Goal: Download file/media

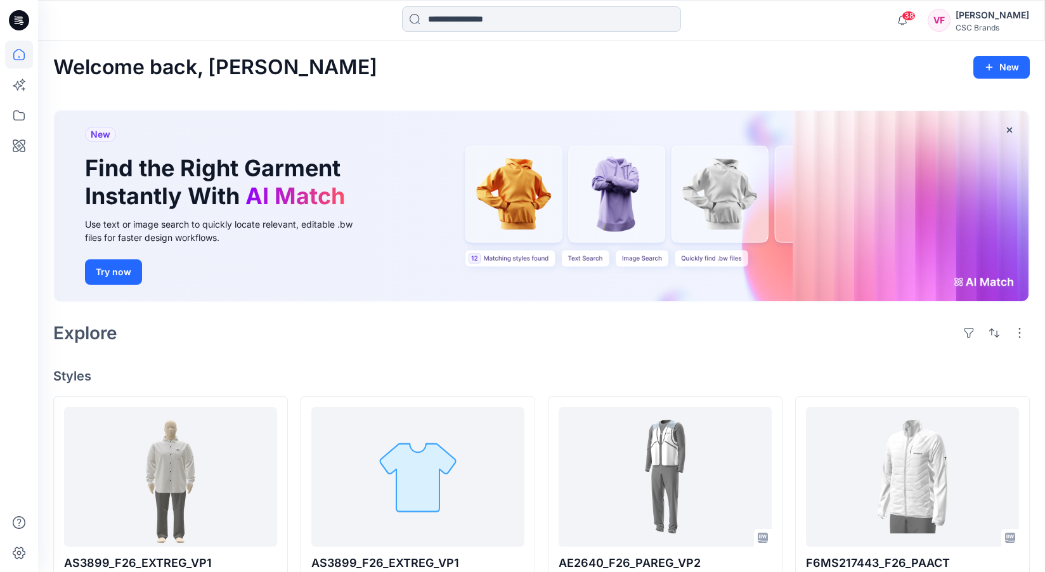
click at [436, 18] on input at bounding box center [541, 18] width 279 height 25
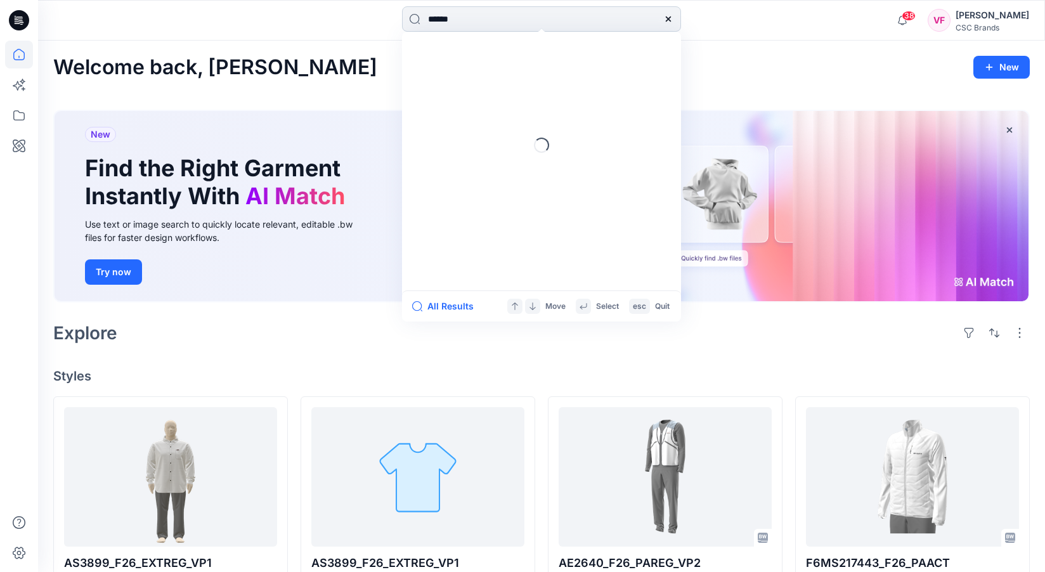
type input "******"
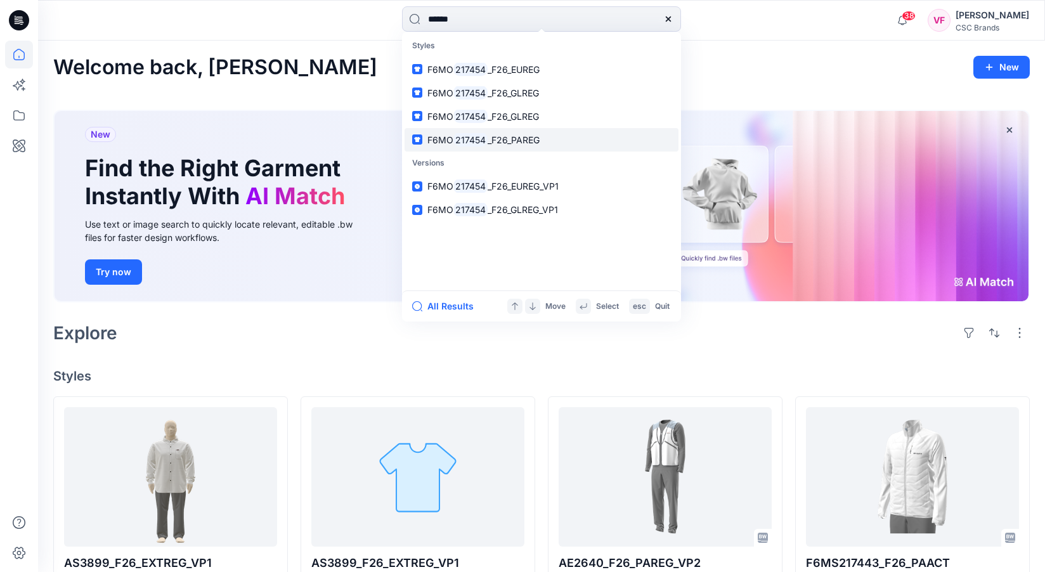
click at [522, 136] on span "_F26_PAREG" at bounding box center [514, 139] width 52 height 11
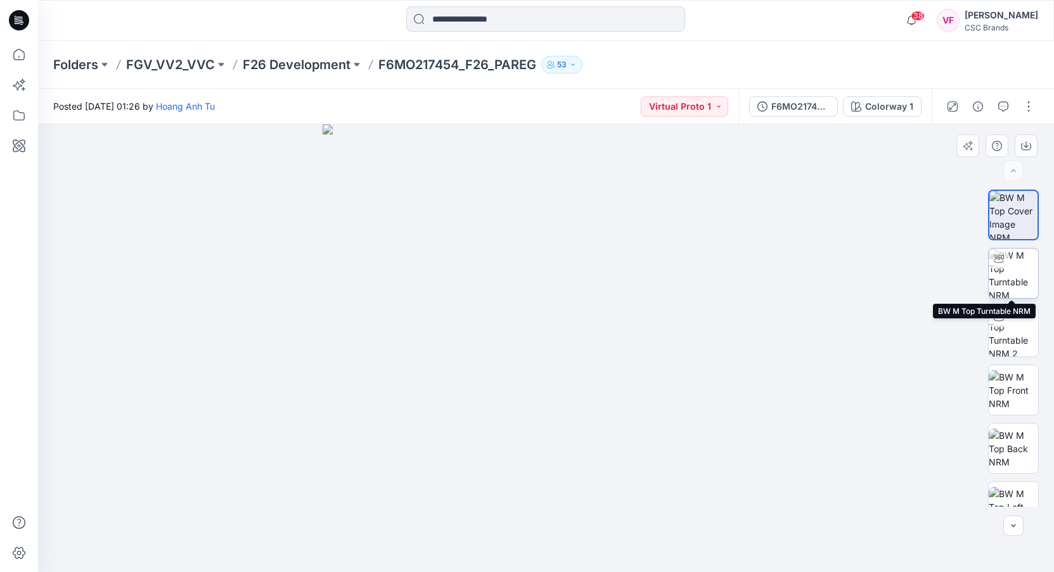
click at [1015, 273] on img at bounding box center [1013, 273] width 49 height 49
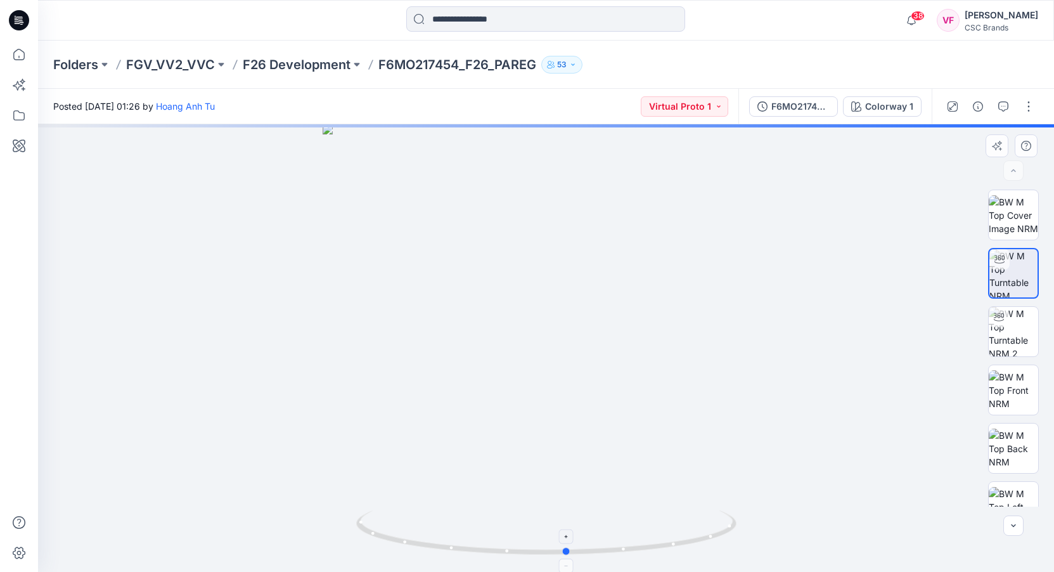
drag, startPoint x: 547, startPoint y: 555, endPoint x: 567, endPoint y: 545, distance: 22.4
click at [567, 545] on icon at bounding box center [548, 534] width 384 height 48
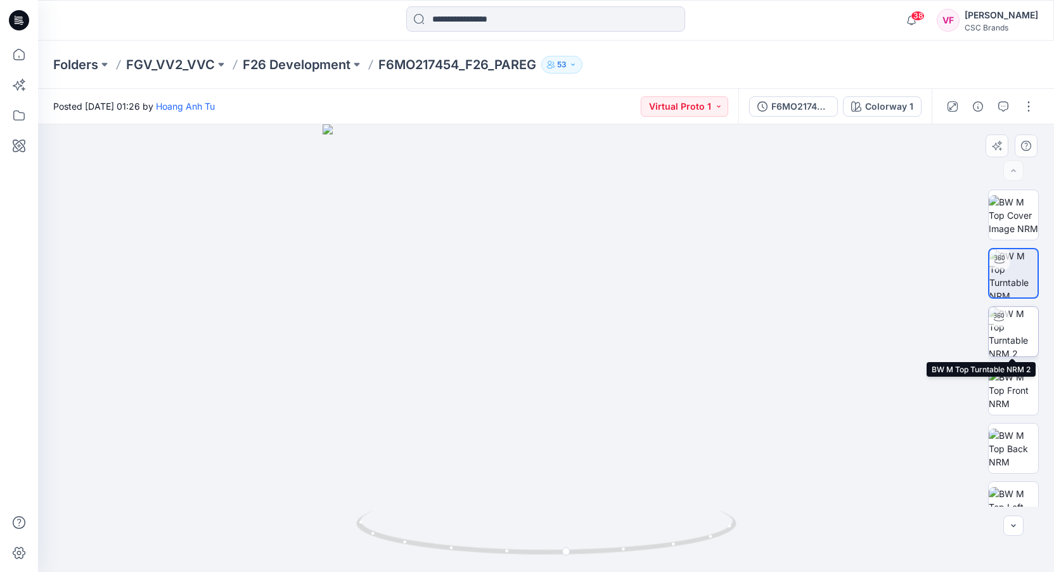
click at [1003, 326] on div at bounding box center [999, 317] width 20 height 20
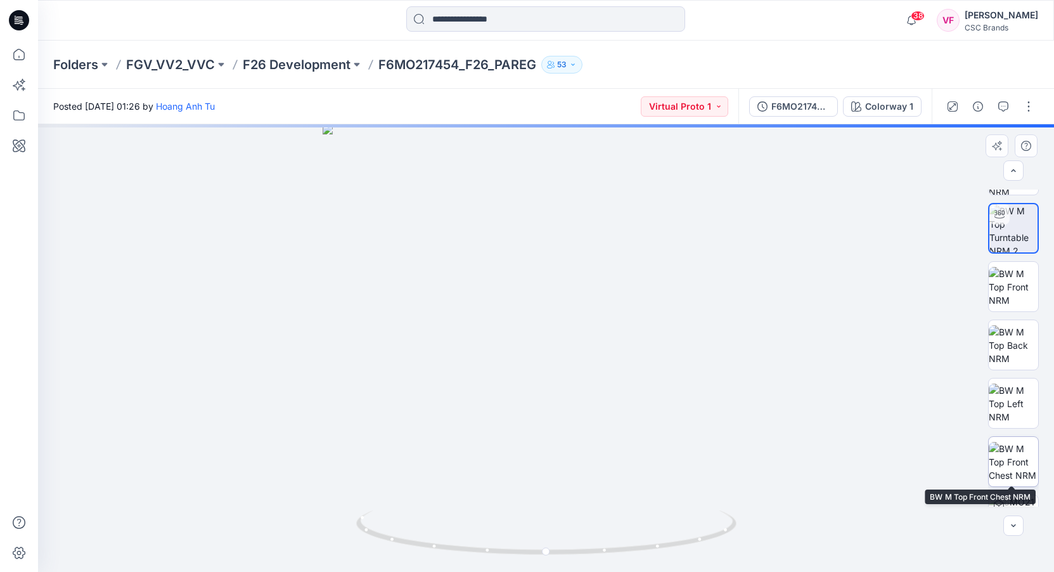
scroll to position [200, 0]
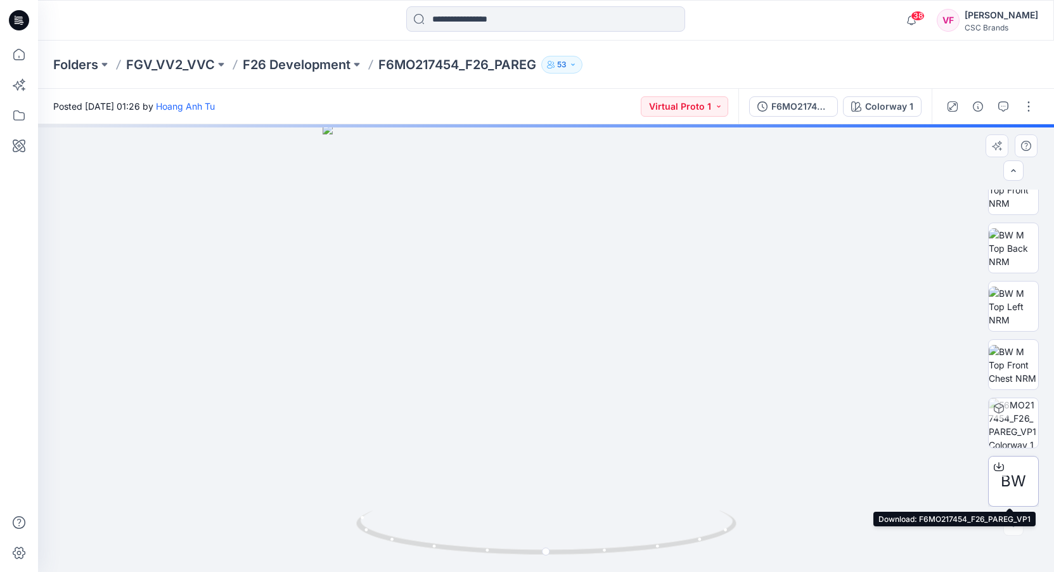
click at [1015, 478] on span "BW" at bounding box center [1013, 481] width 25 height 23
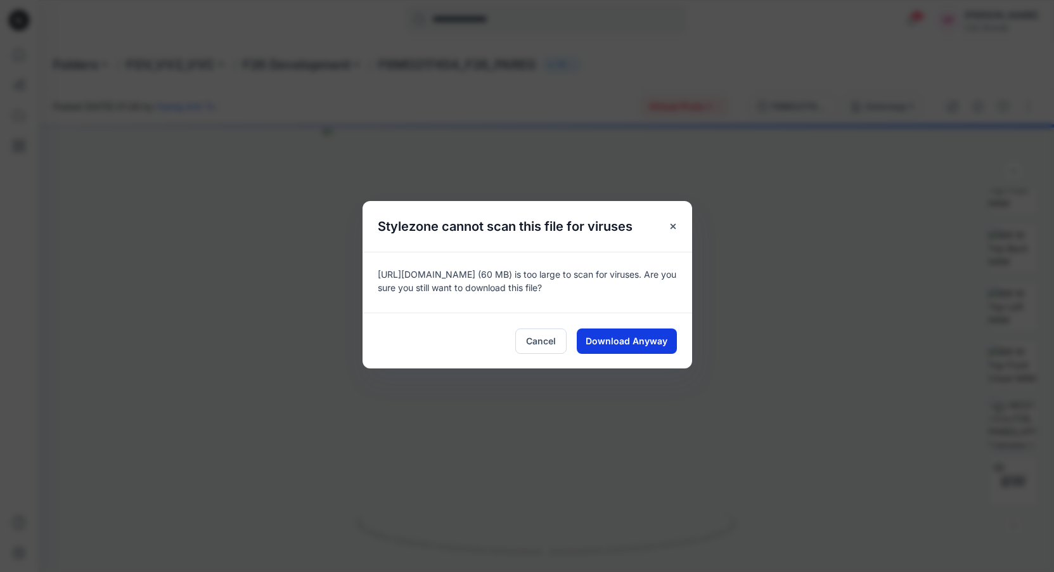
click at [616, 342] on span "Download Anyway" at bounding box center [627, 340] width 82 height 13
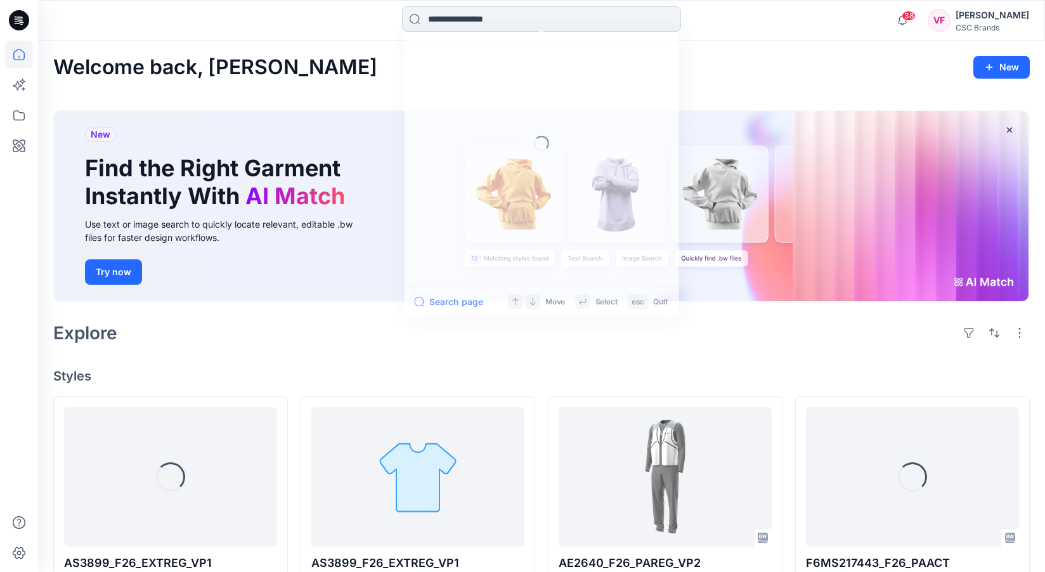
click at [448, 16] on input at bounding box center [541, 18] width 279 height 25
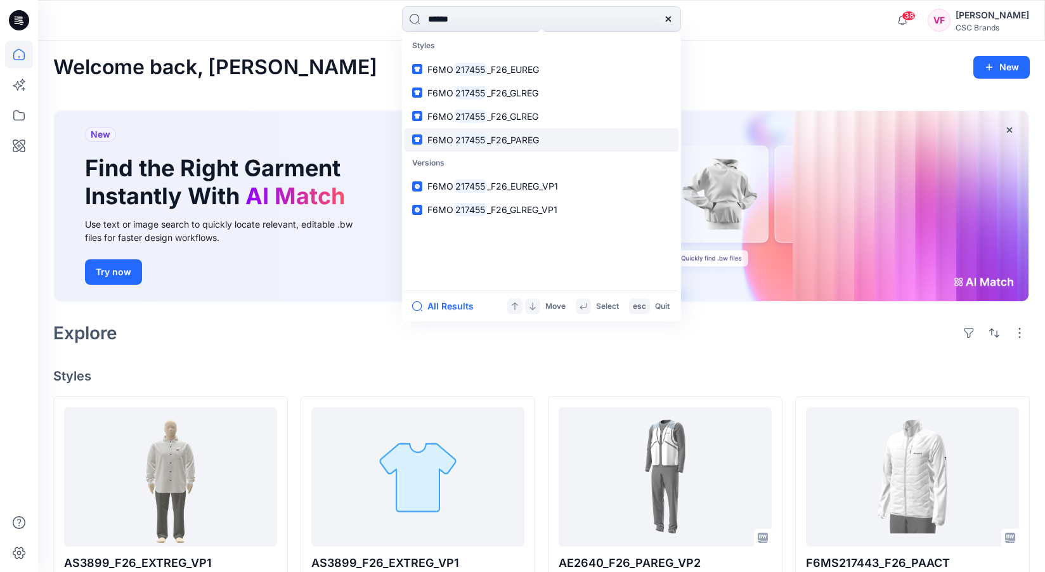
type input "******"
click at [478, 138] on mark "217455" at bounding box center [470, 140] width 34 height 15
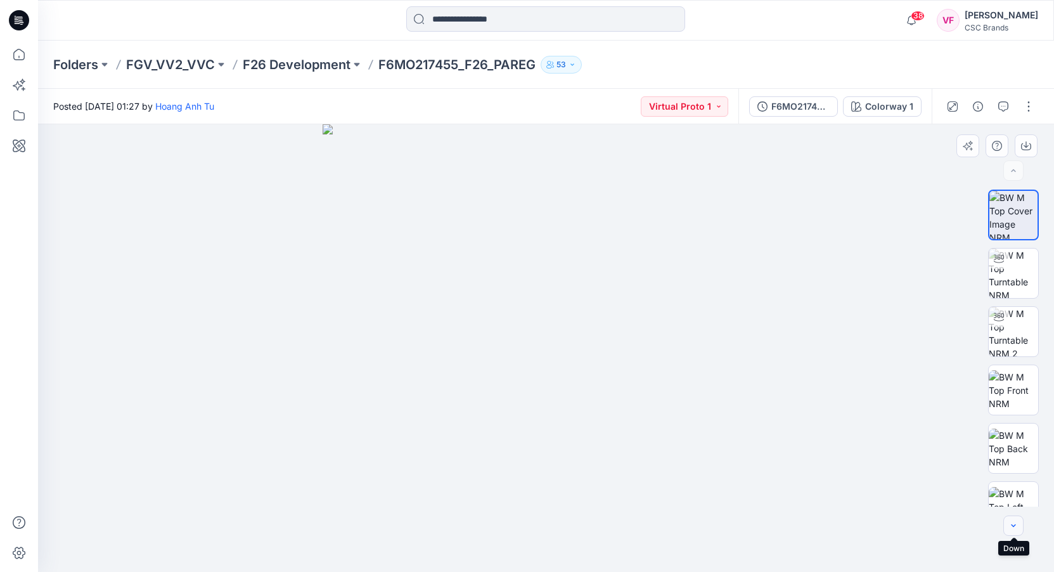
click at [1013, 522] on icon "button" at bounding box center [1014, 526] width 10 height 10
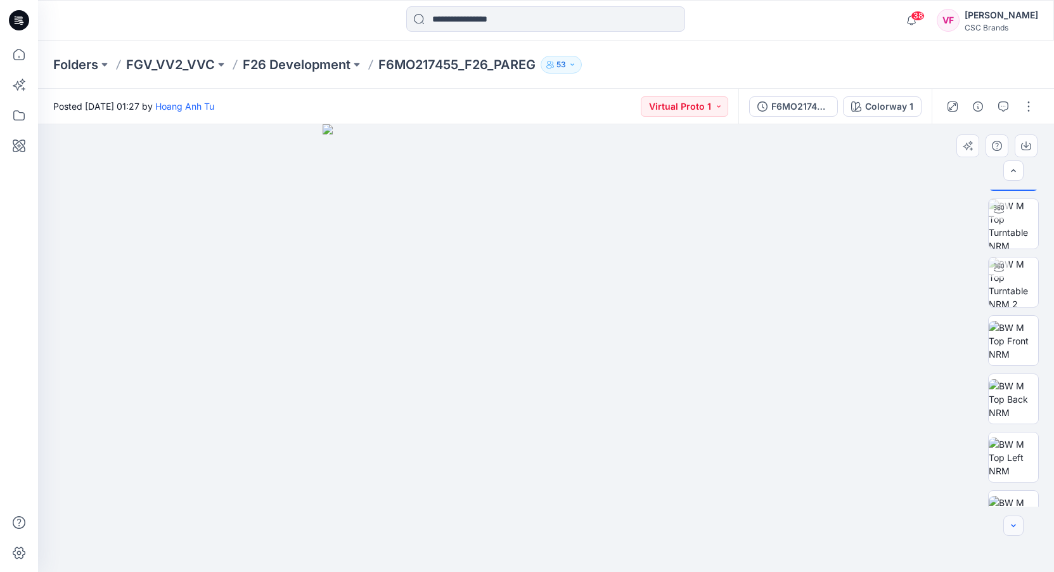
click at [1011, 522] on icon "button" at bounding box center [1014, 526] width 10 height 10
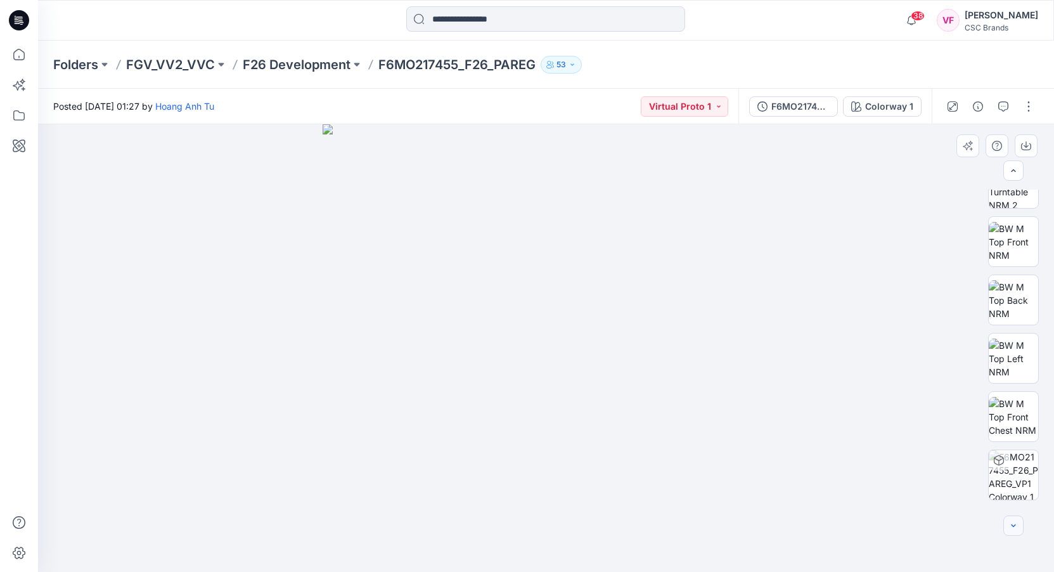
click at [1011, 523] on icon "button" at bounding box center [1014, 526] width 10 height 10
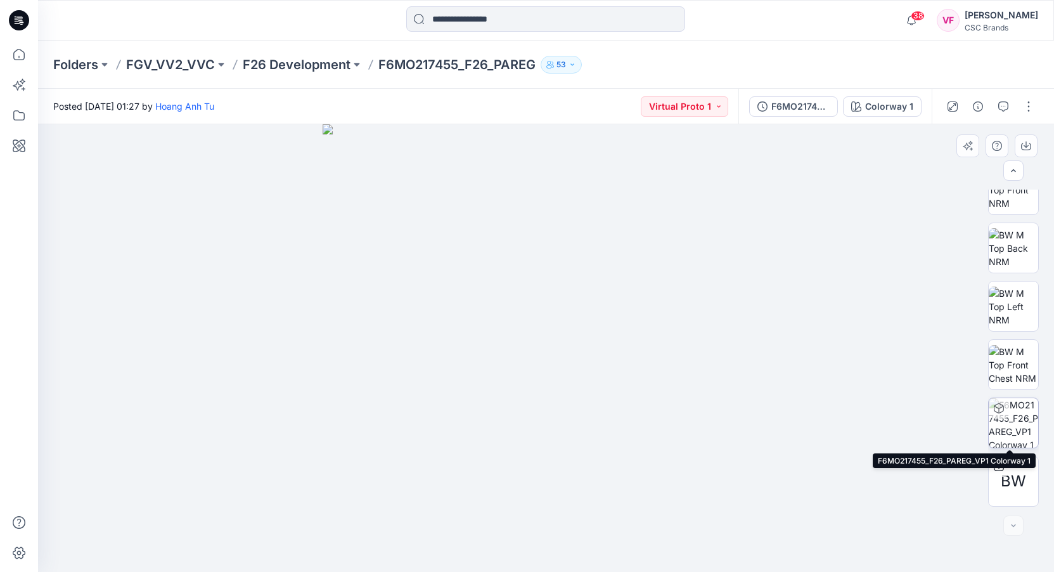
click at [1011, 418] on img at bounding box center [1013, 422] width 49 height 49
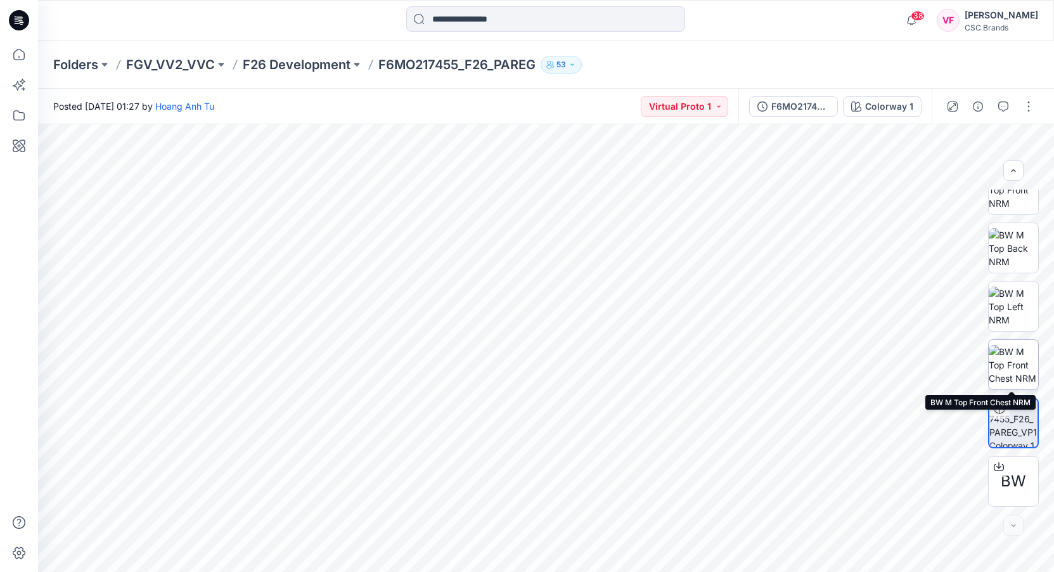
click at [1008, 361] on img at bounding box center [1013, 365] width 49 height 40
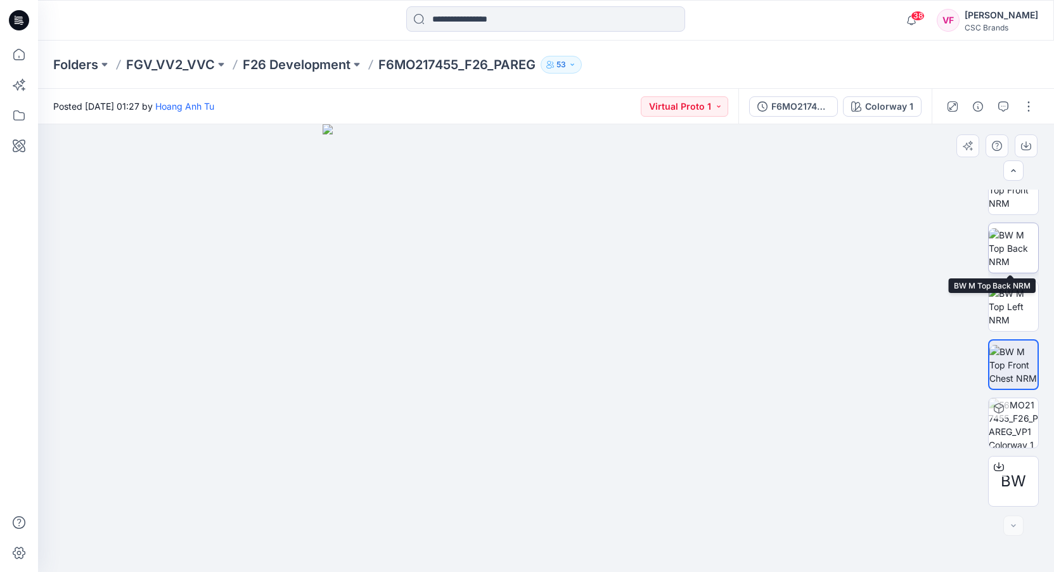
scroll to position [95, 0]
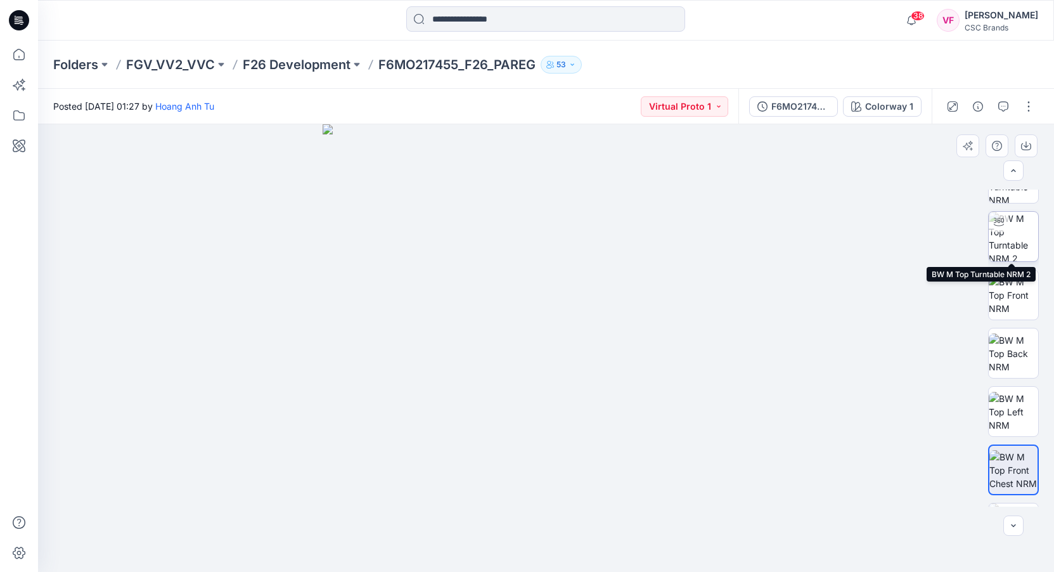
click at [1012, 237] on img at bounding box center [1013, 236] width 49 height 49
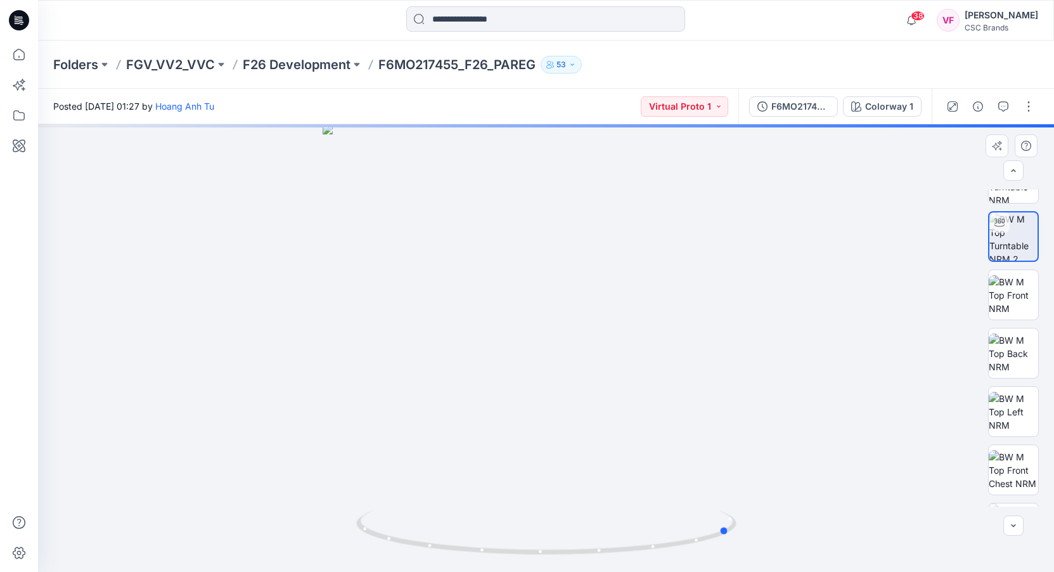
drag, startPoint x: 548, startPoint y: 554, endPoint x: 743, endPoint y: 533, distance: 196.4
click at [742, 533] on div at bounding box center [546, 348] width 1016 height 448
click at [746, 532] on div at bounding box center [546, 348] width 1016 height 448
